Goal: Find contact information: Find contact information

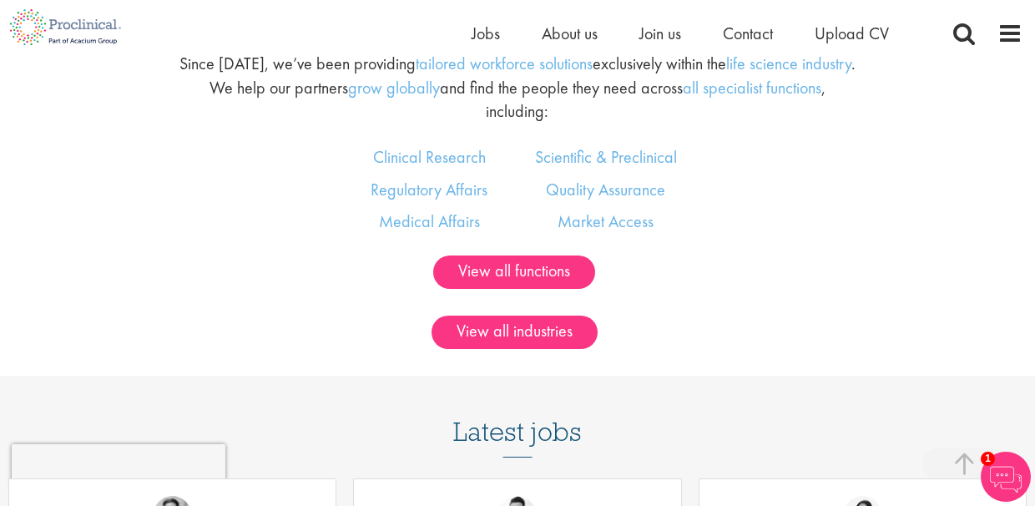
scroll to position [918, 0]
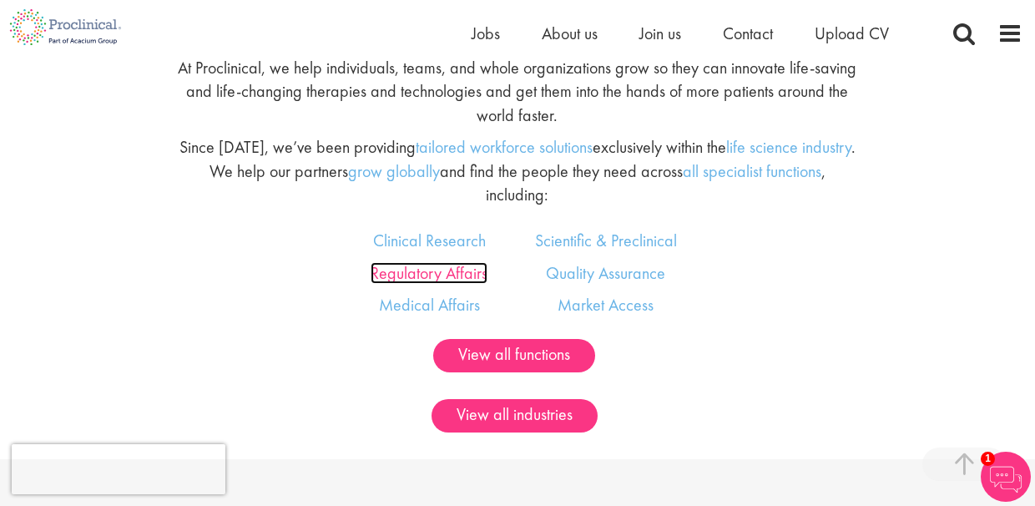
click at [439, 273] on link "Regulatory Affairs" at bounding box center [429, 273] width 117 height 22
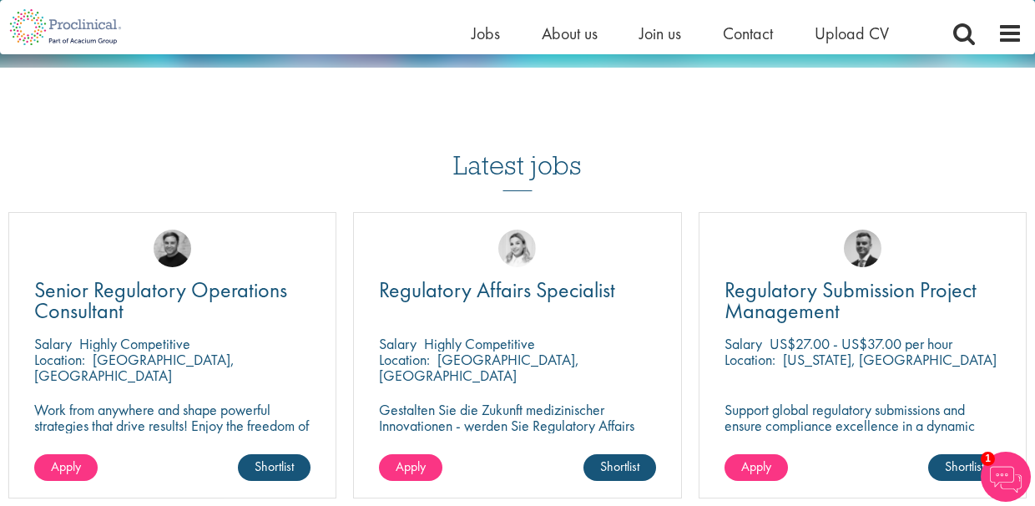
scroll to position [1837, 0]
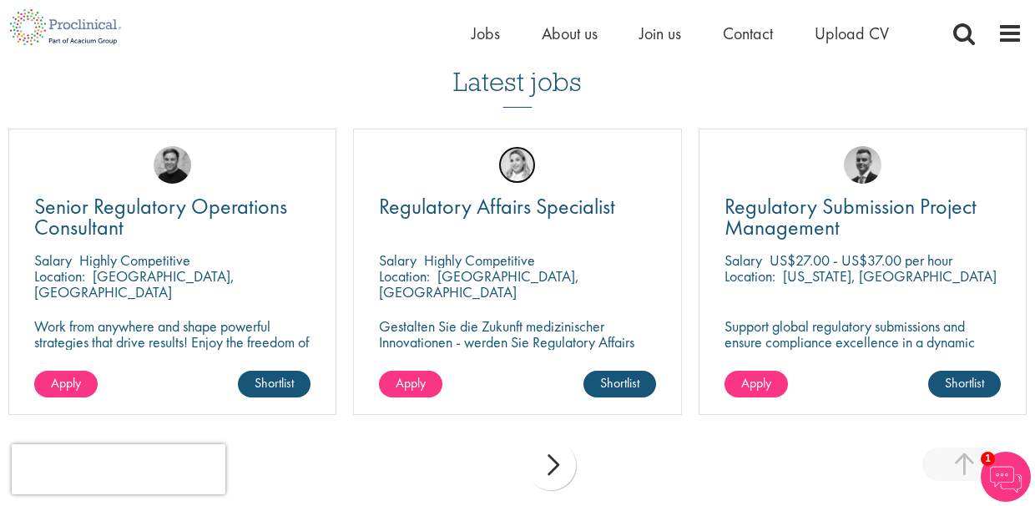
click at [520, 146] on img at bounding box center [517, 165] width 38 height 38
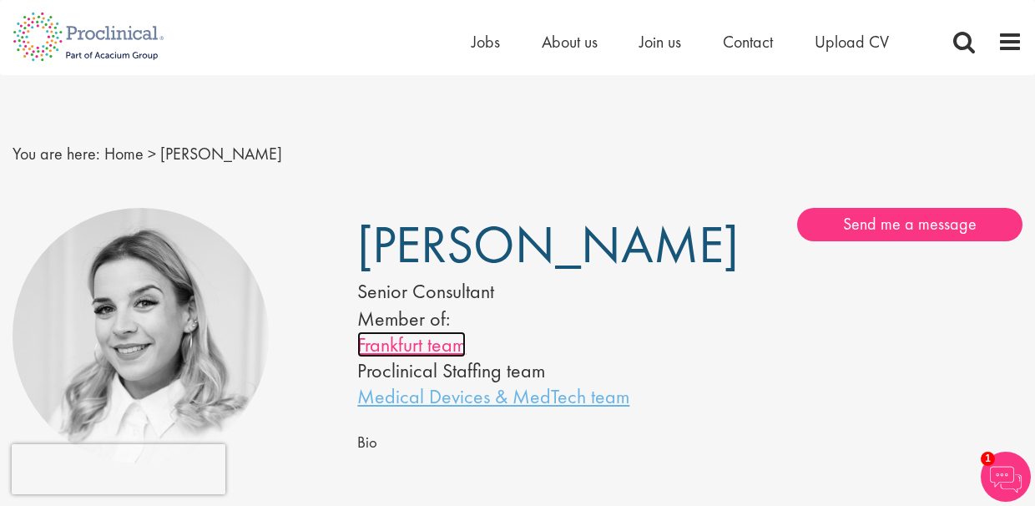
click at [424, 346] on link "Frankfurt team" at bounding box center [411, 344] width 109 height 26
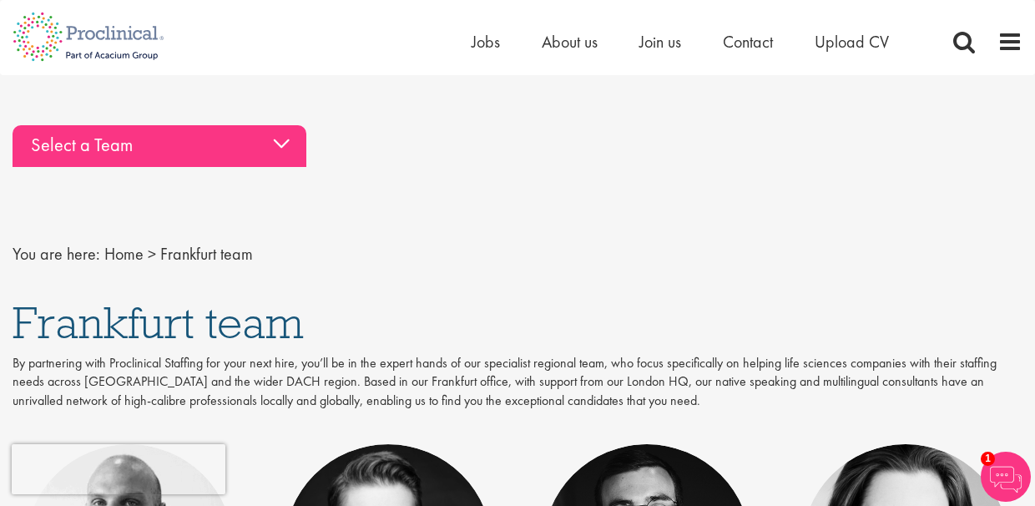
click at [283, 144] on div "Select a Team" at bounding box center [160, 146] width 294 height 42
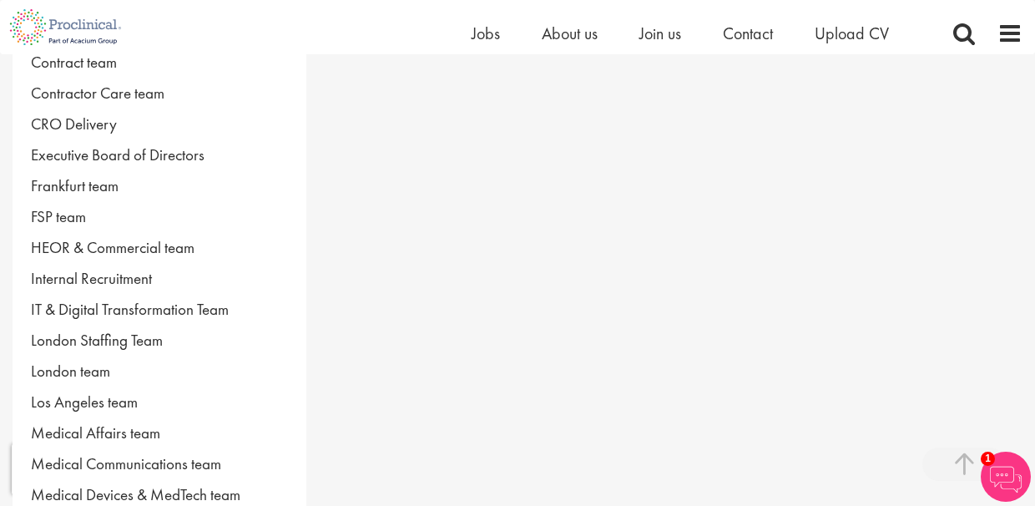
scroll to position [417, 0]
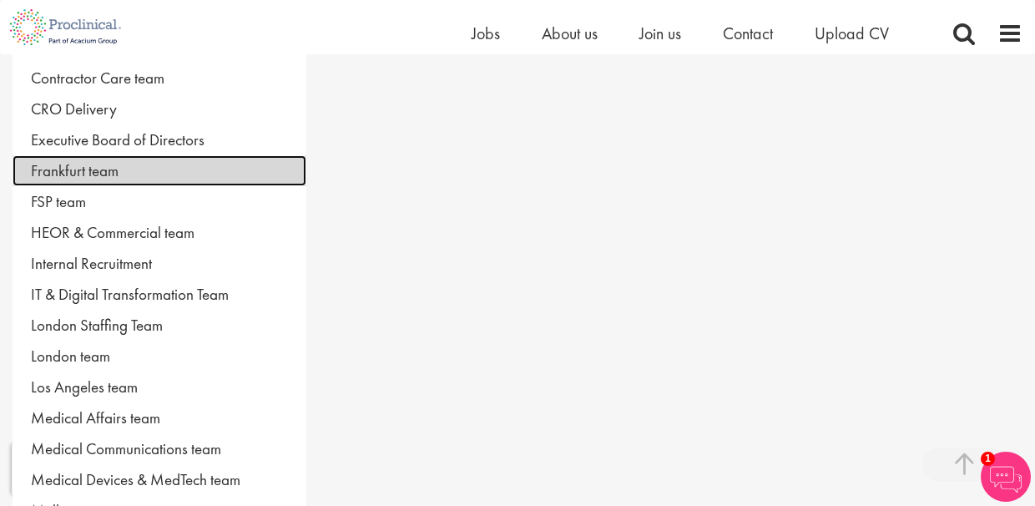
click at [92, 169] on link "Frankfurt team" at bounding box center [160, 170] width 294 height 31
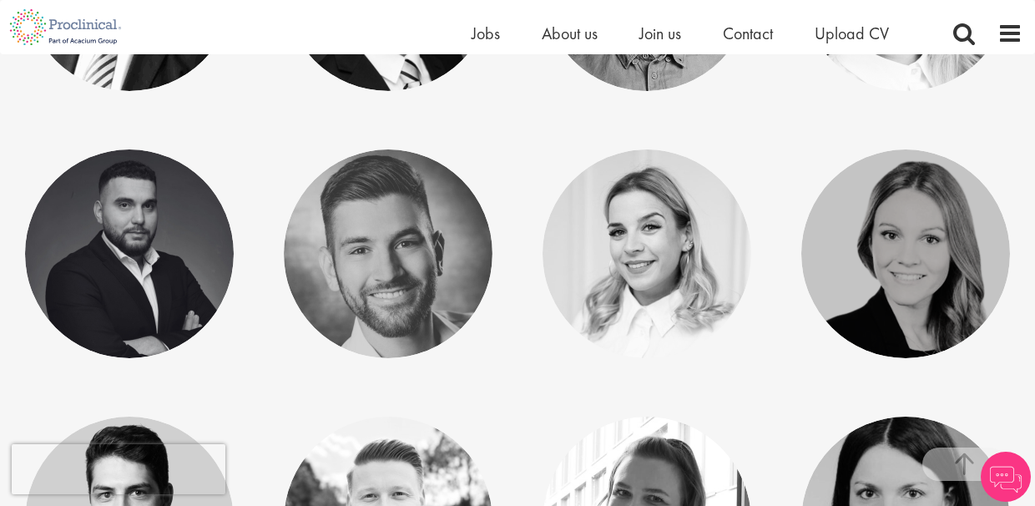
scroll to position [584, 0]
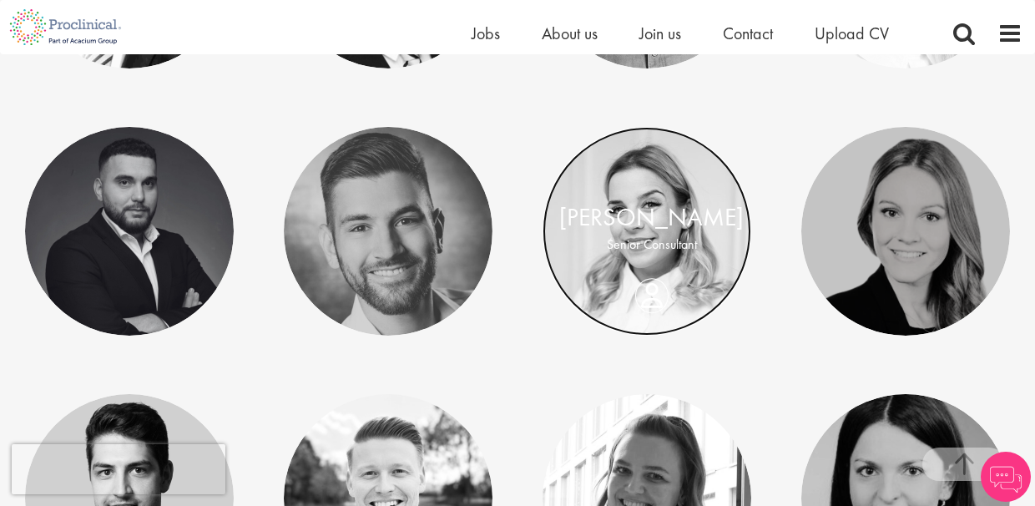
click at [646, 273] on link at bounding box center [647, 231] width 209 height 209
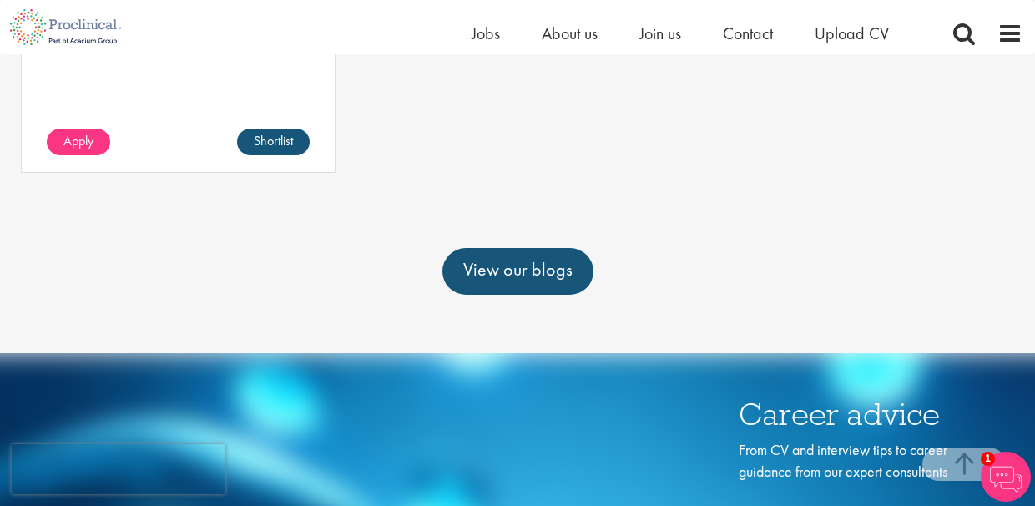
scroll to position [751, 0]
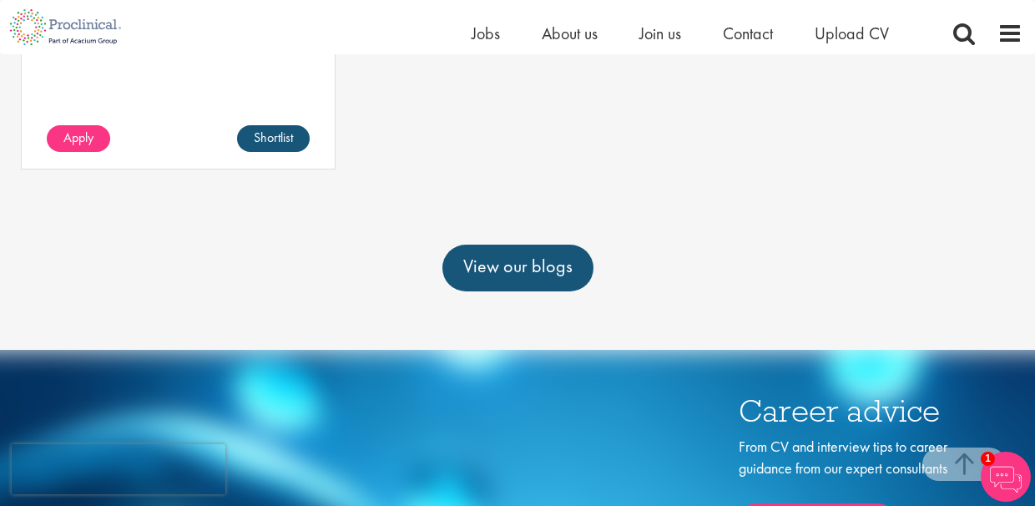
click at [1004, 477] on img at bounding box center [1006, 477] width 50 height 50
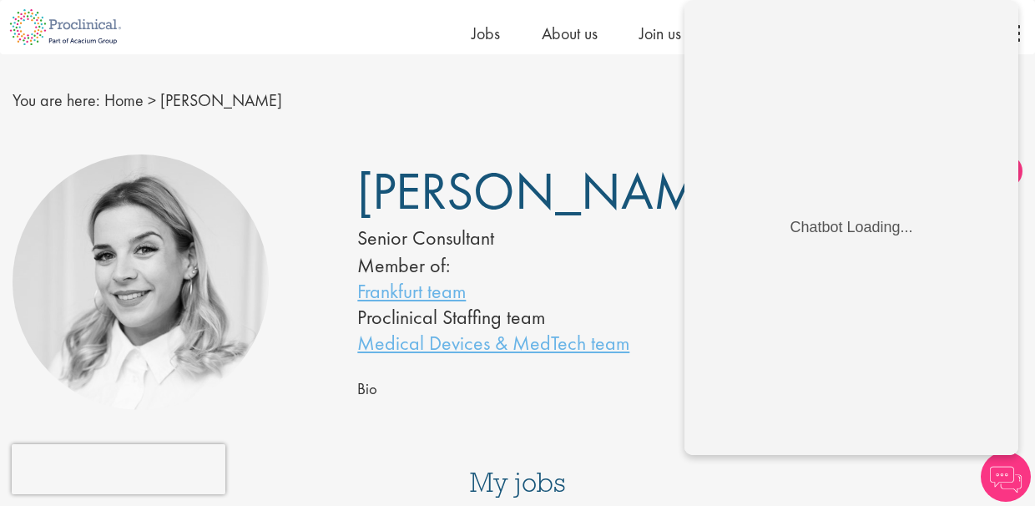
scroll to position [0, 0]
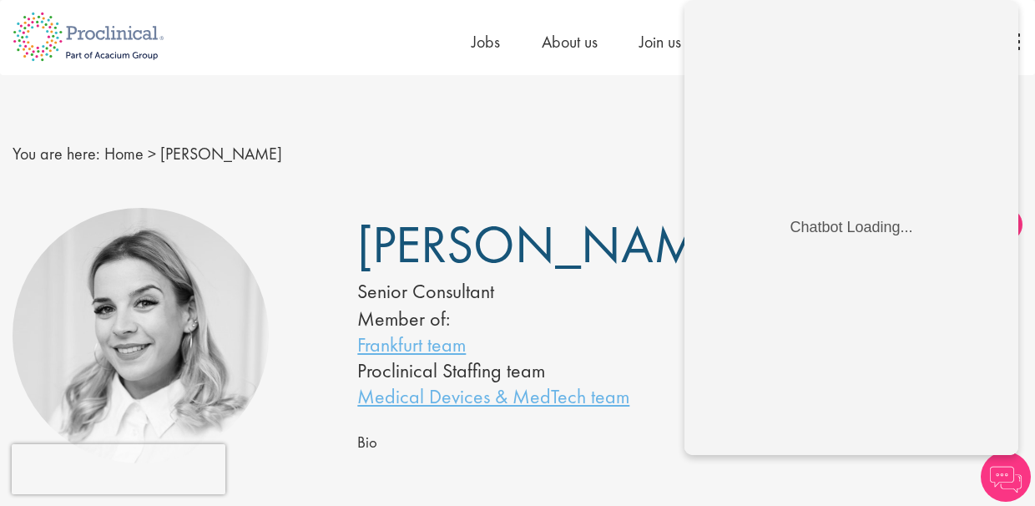
click at [647, 331] on div "[PERSON_NAME] Senior Consultant Member of: Frankfurt team Proclinical Staffing …" at bounding box center [517, 308] width 345 height 201
click at [402, 117] on div "You are here: Home > [PERSON_NAME]" at bounding box center [517, 137] width 1035 height 124
click at [600, 312] on li "Member of:" at bounding box center [498, 319] width 282 height 26
click at [349, 43] on div "Home Jobs About us Join us Contact Upload CV" at bounding box center [511, 31] width 1023 height 63
